Goal: Information Seeking & Learning: Learn about a topic

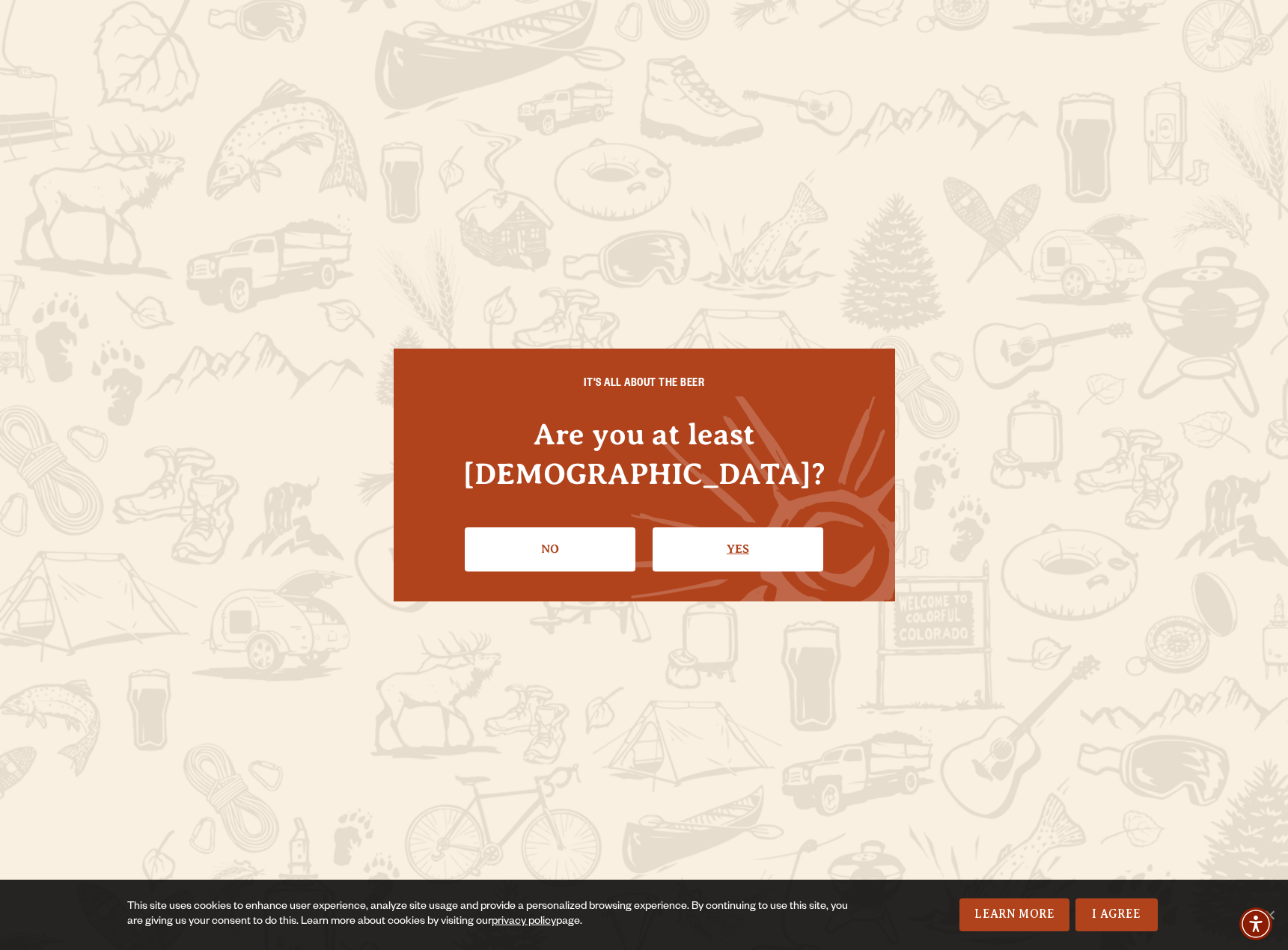
click at [684, 528] on link "Yes" at bounding box center [737, 549] width 171 height 43
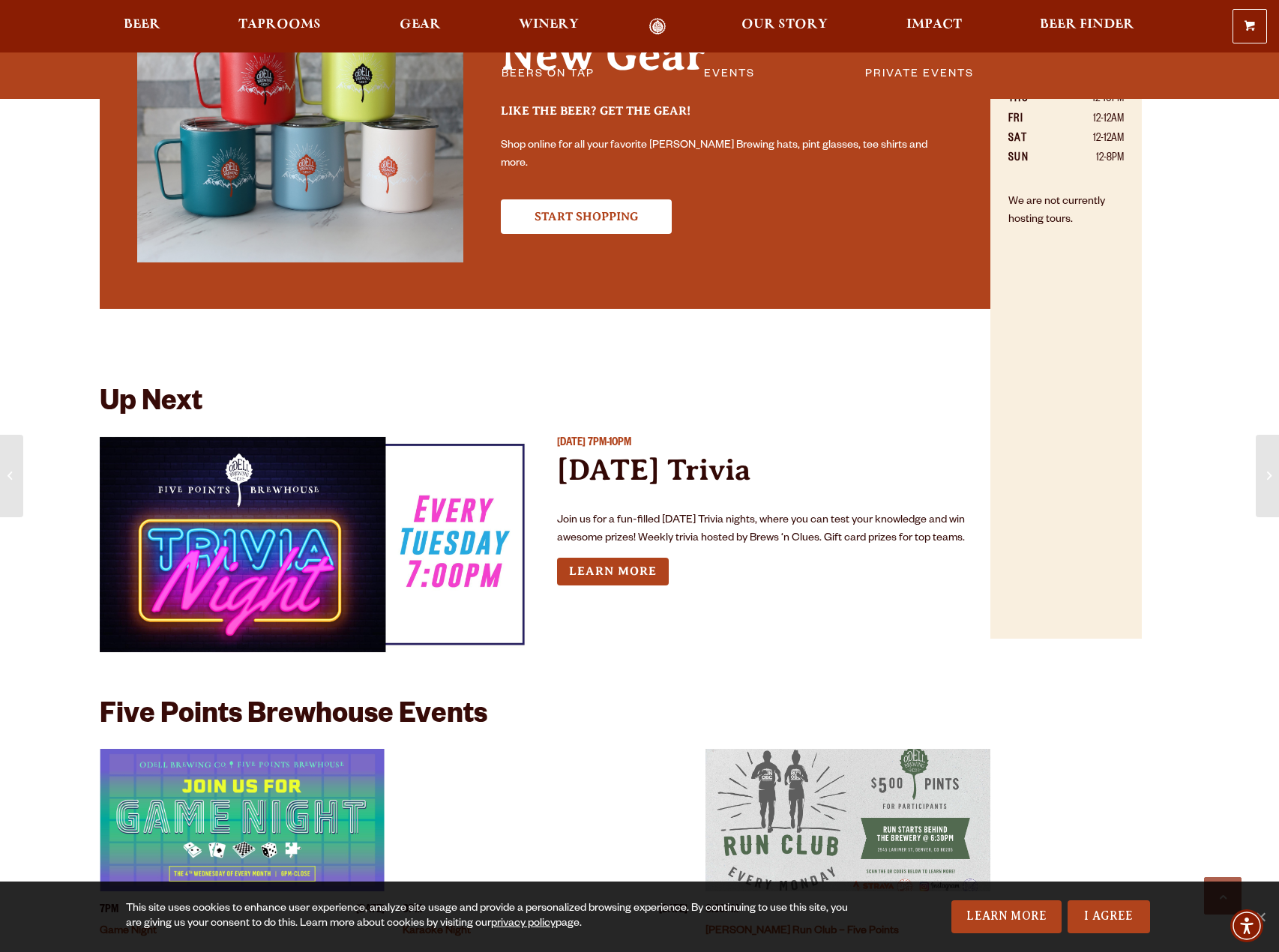
scroll to position [1200, 0]
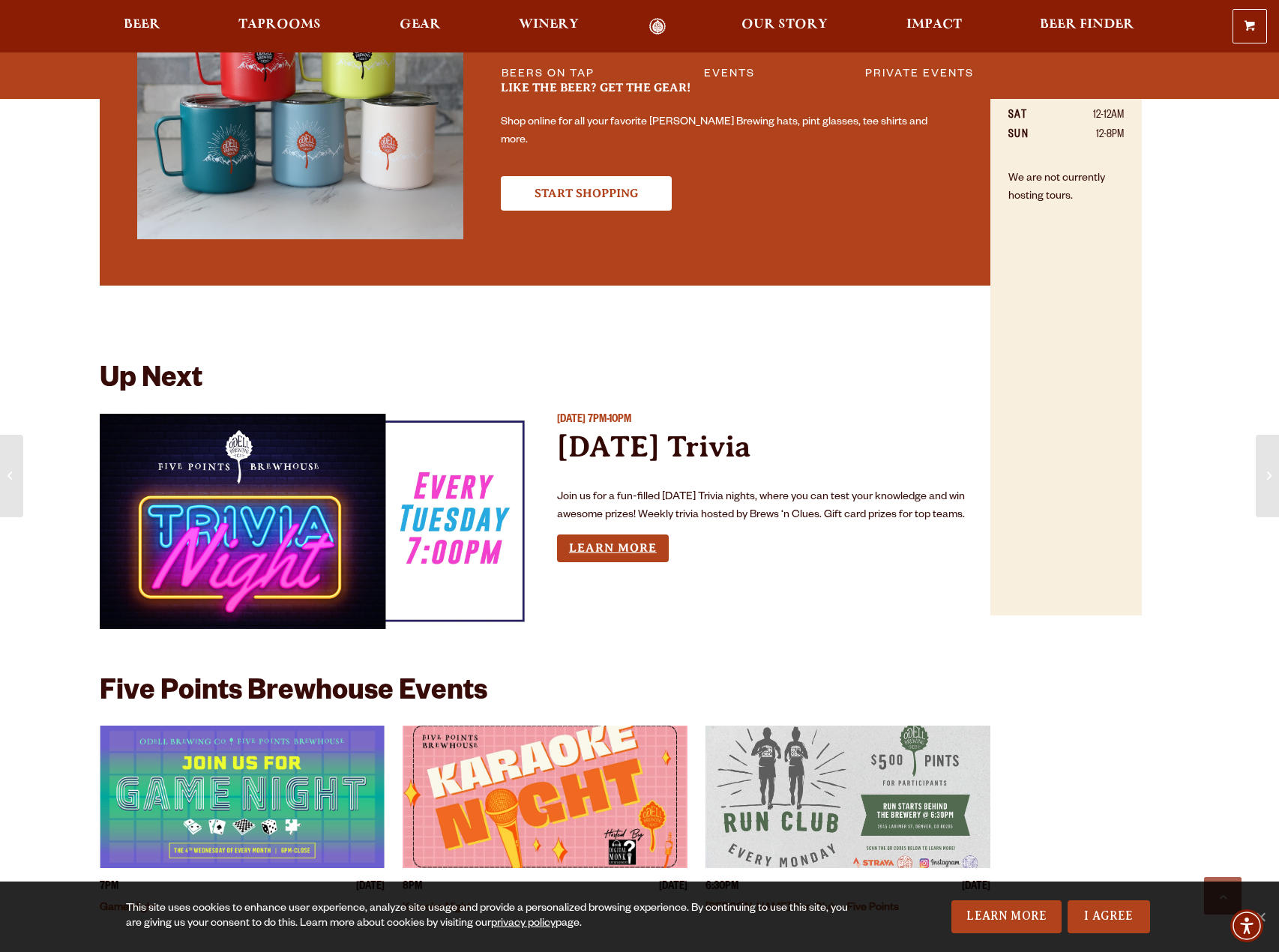
click at [664, 553] on link "Learn More" at bounding box center [613, 549] width 112 height 28
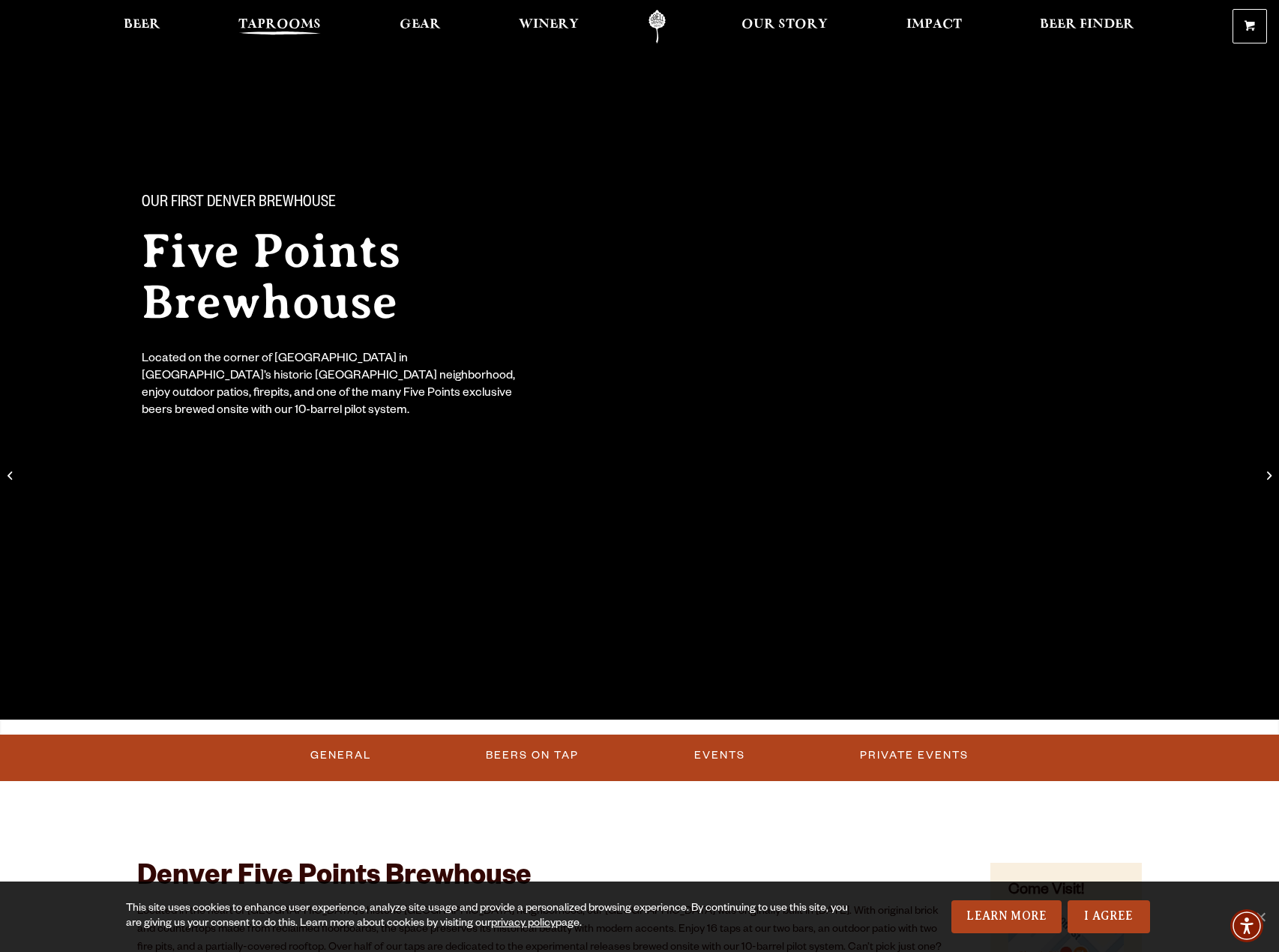
click at [280, 19] on span "Taprooms" at bounding box center [279, 25] width 82 height 12
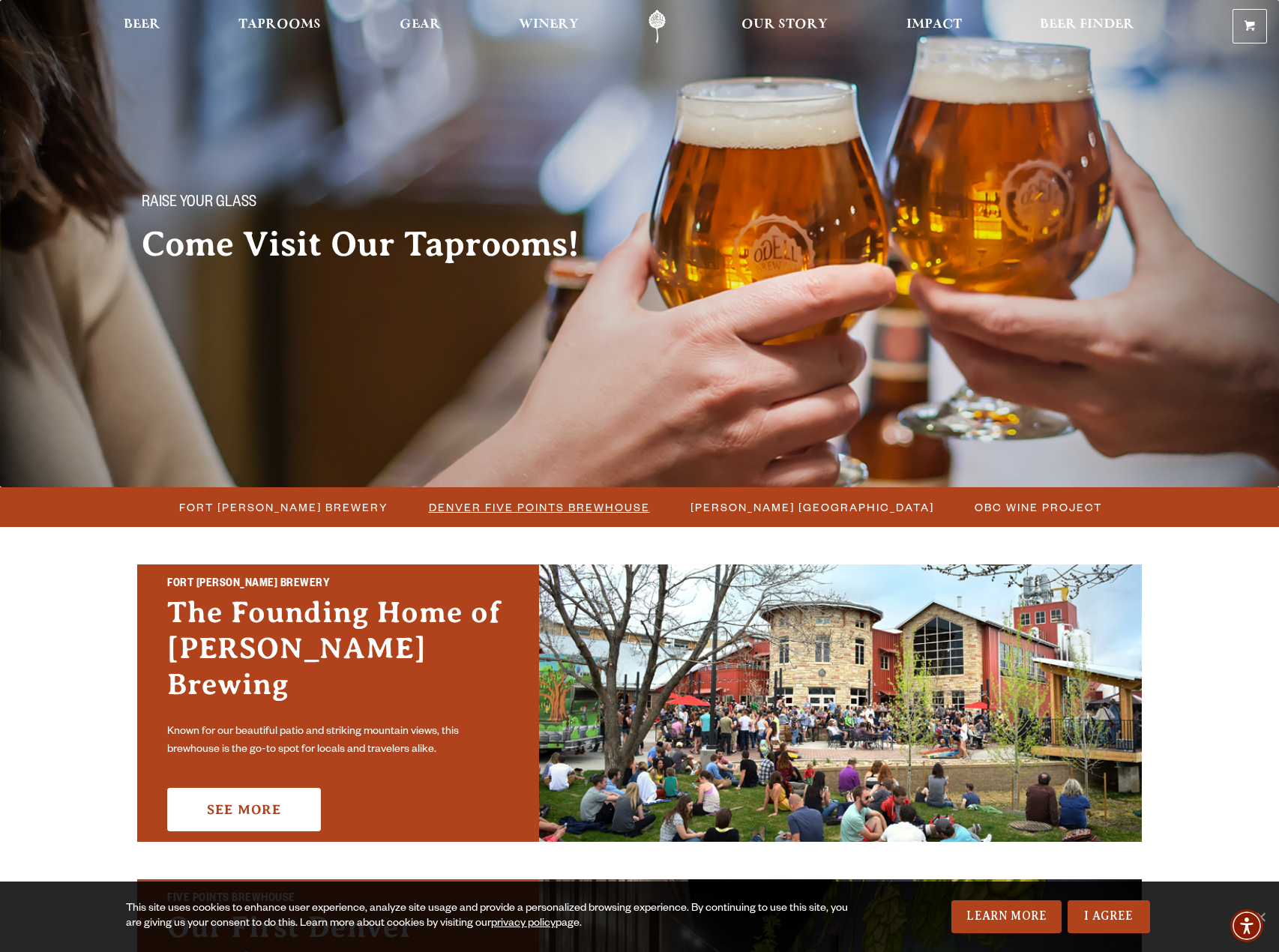
click at [476, 513] on span "Denver Five Points Brewhouse" at bounding box center [539, 507] width 221 height 22
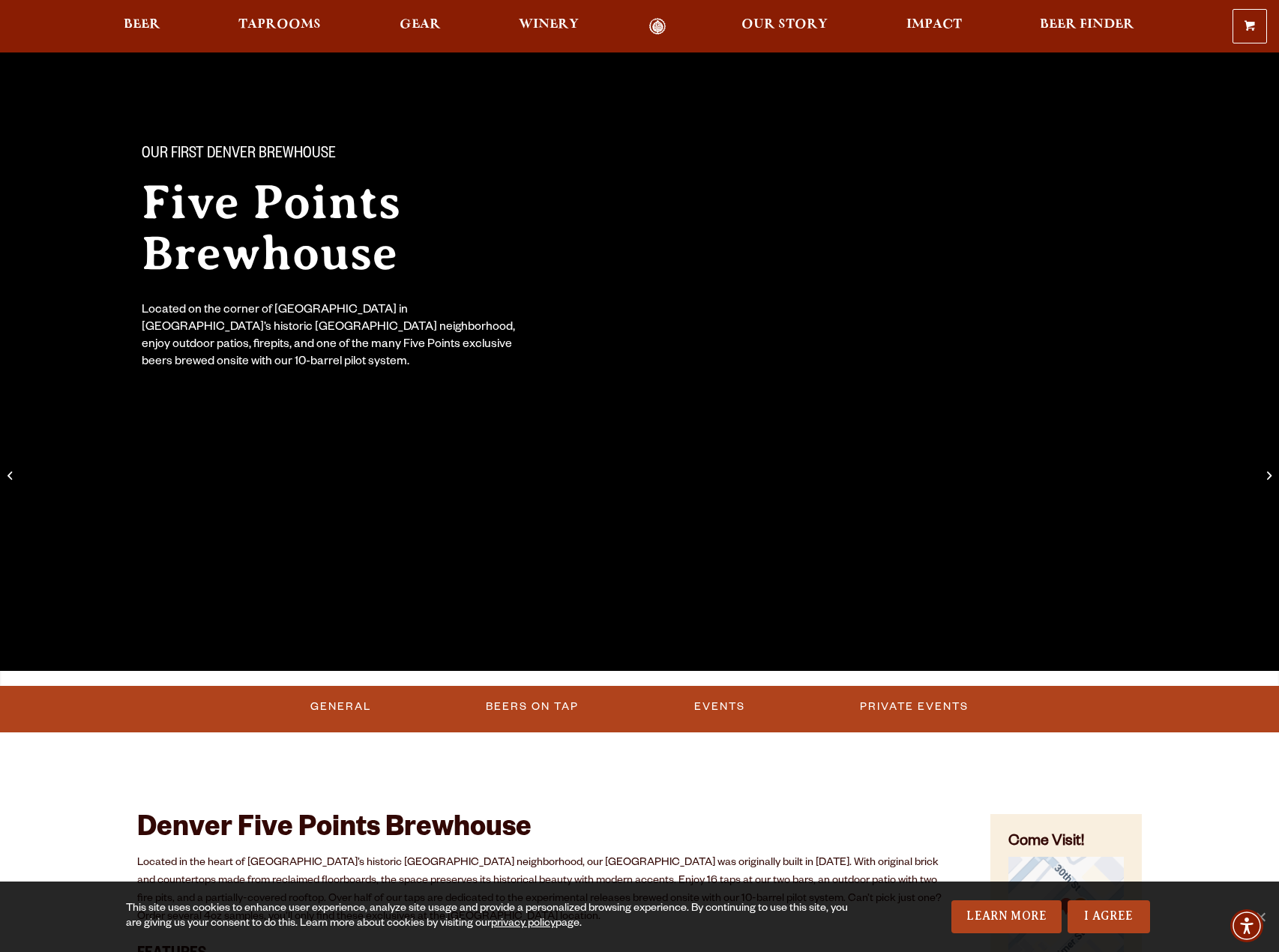
scroll to position [274, 0]
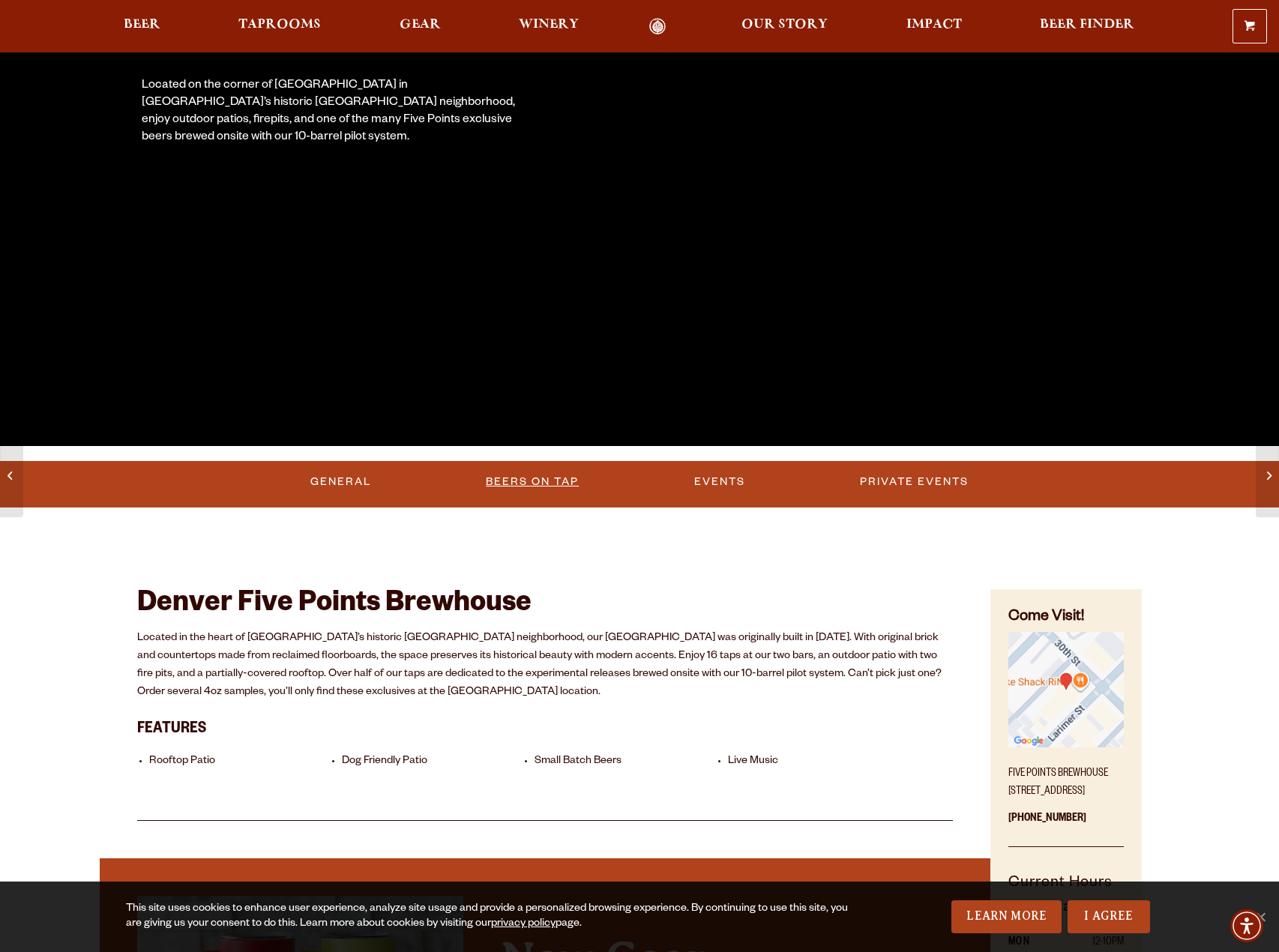
click at [537, 477] on link "Beers on Tap" at bounding box center [532, 482] width 105 height 34
click at [537, 477] on link "Beers on Tap" at bounding box center [535, 482] width 132 height 34
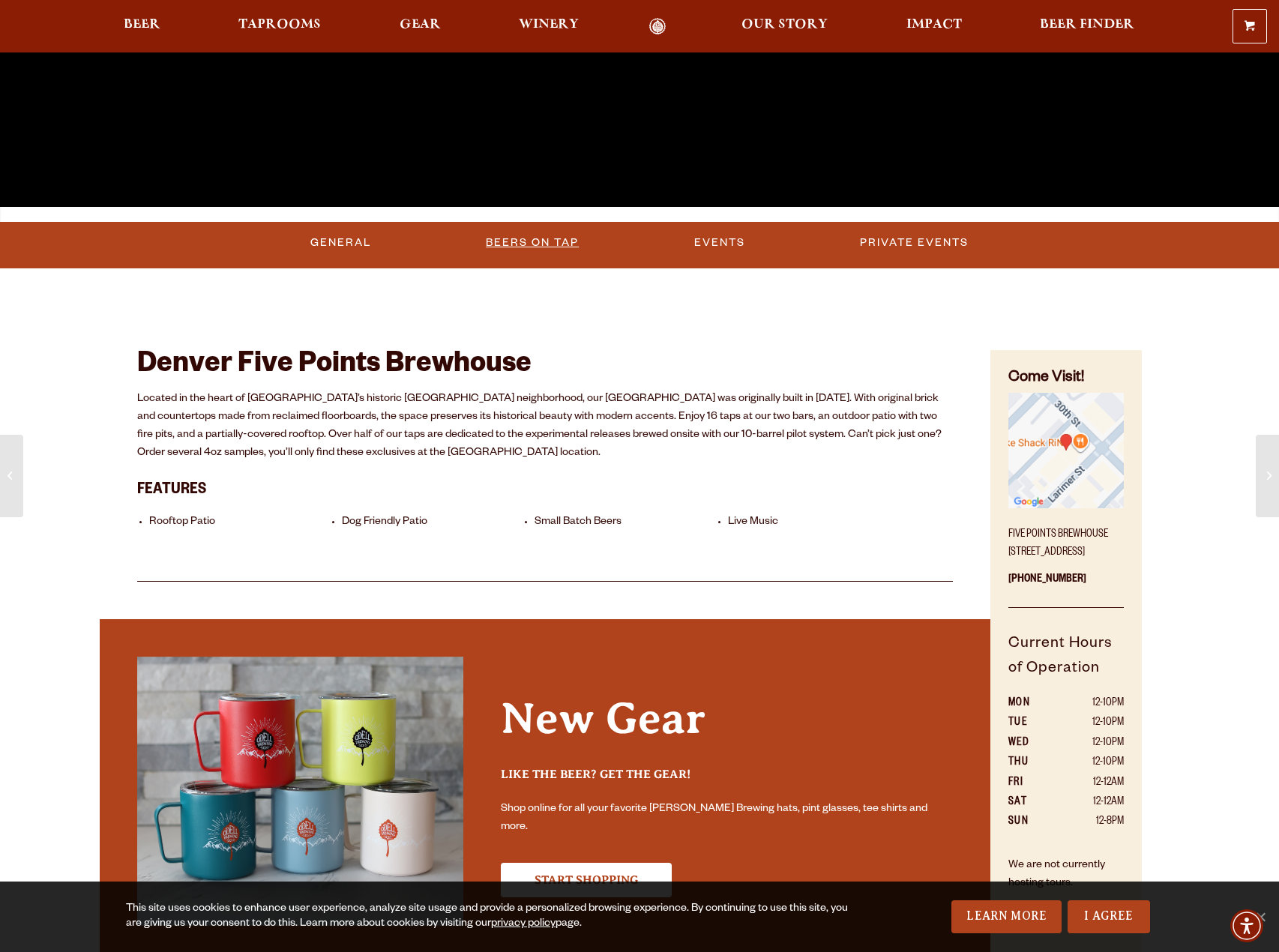
scroll to position [349, 0]
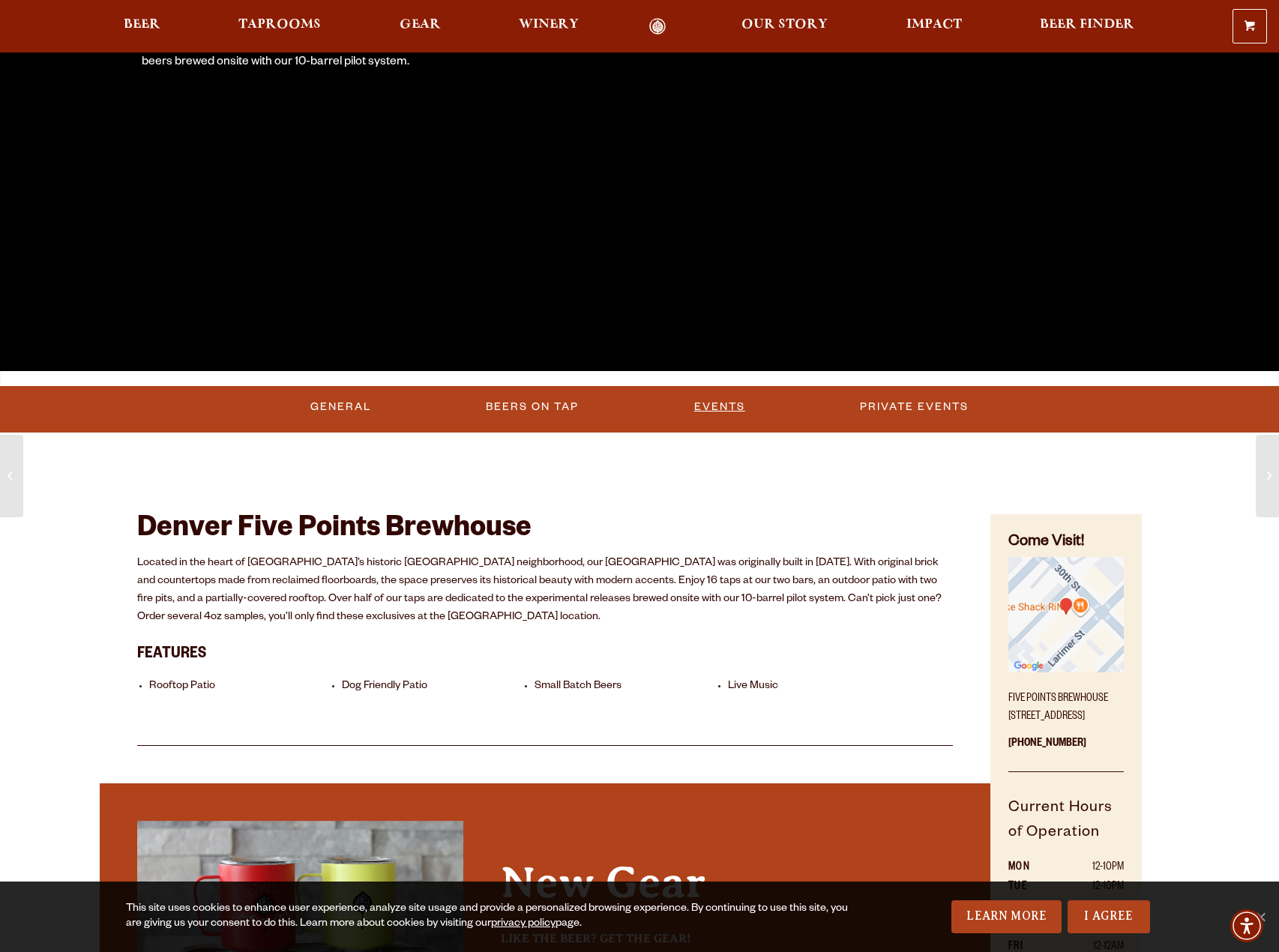
click at [705, 405] on link "Events" at bounding box center [719, 407] width 63 height 34
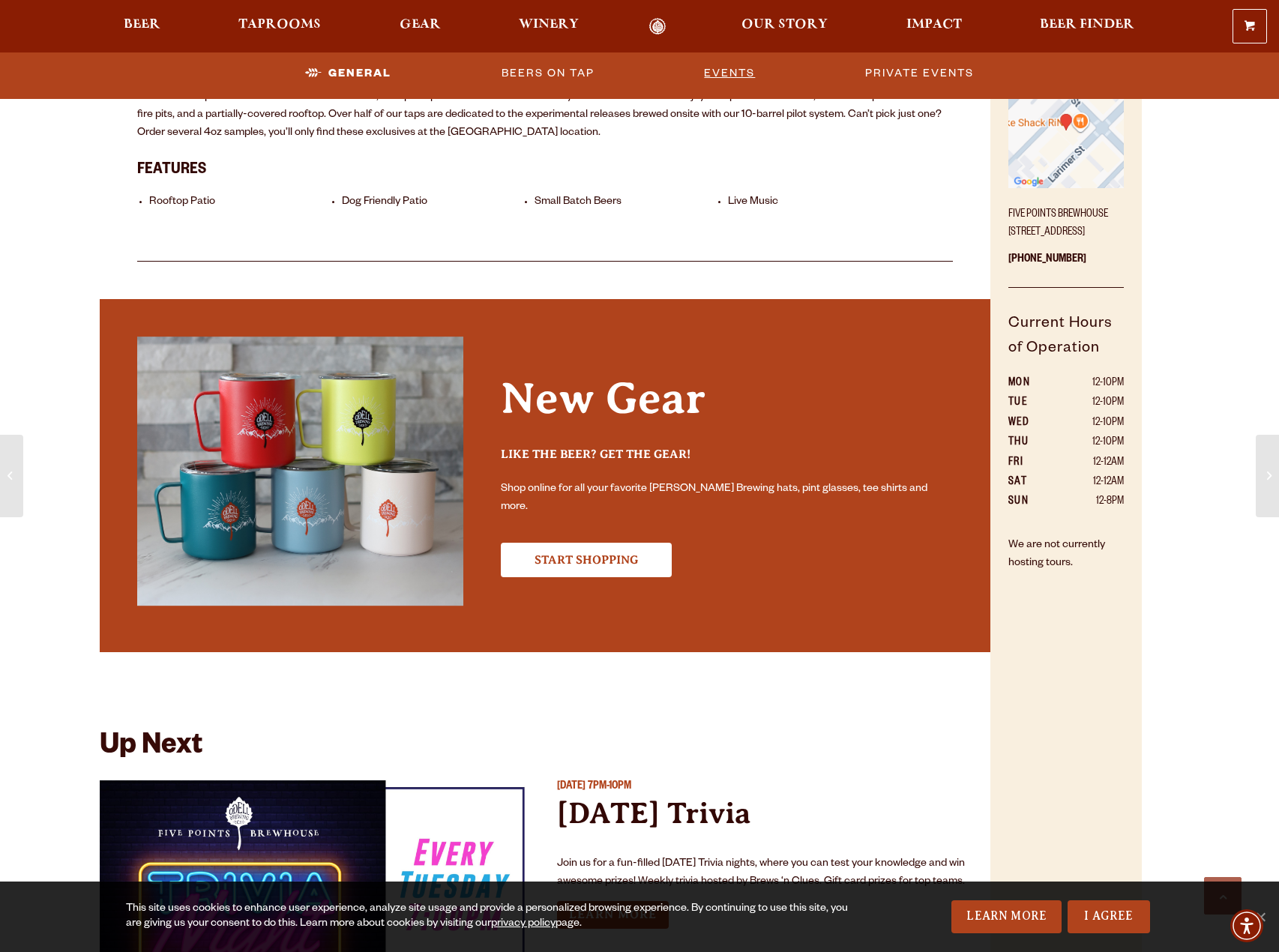
scroll to position [533, 0]
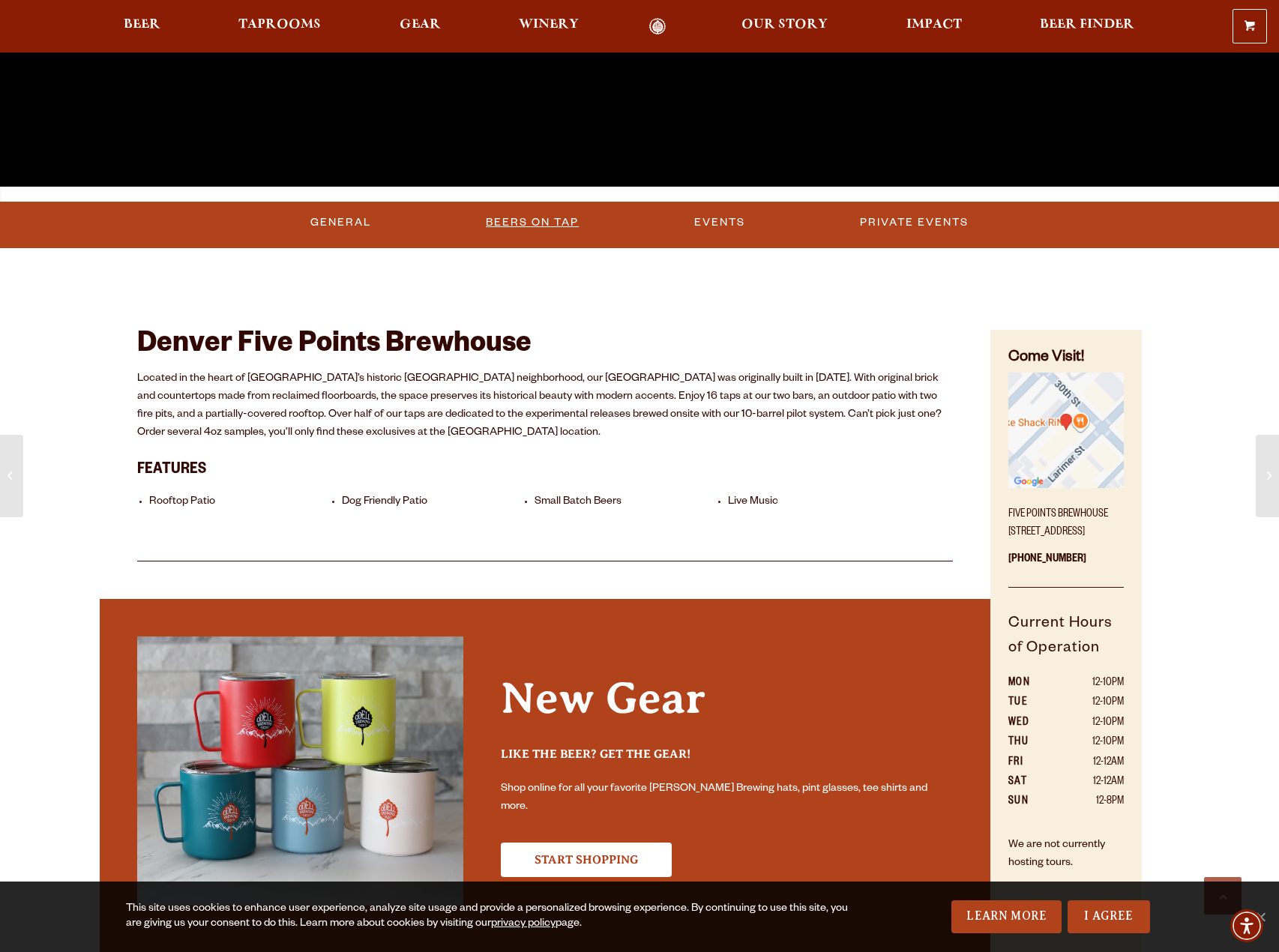
click at [553, 217] on link "Beers on Tap" at bounding box center [532, 222] width 105 height 34
click at [149, 19] on span "Beer" at bounding box center [142, 25] width 37 height 12
